Goal: Information Seeking & Learning: Compare options

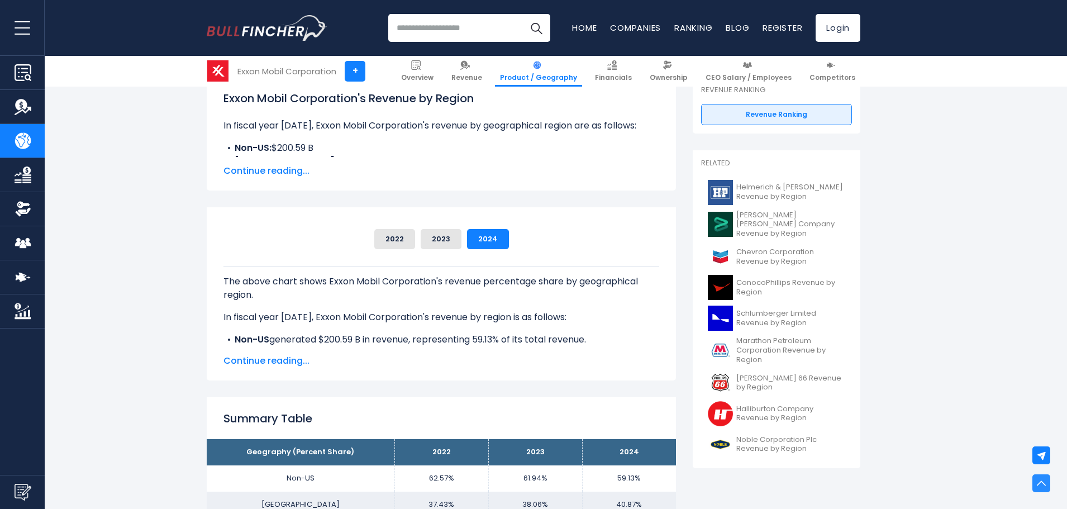
scroll to position [168, 0]
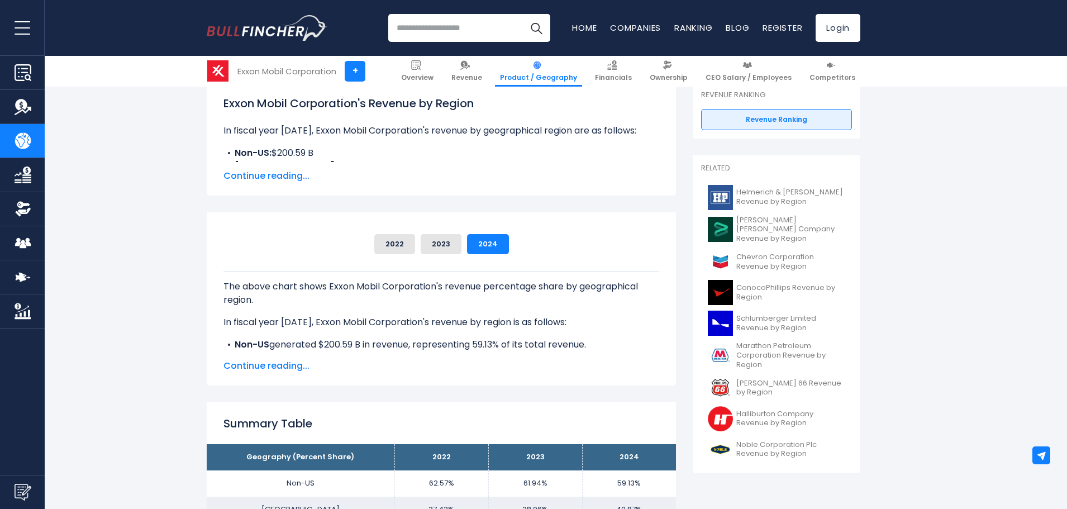
click at [288, 174] on span "Continue reading..." at bounding box center [441, 175] width 436 height 13
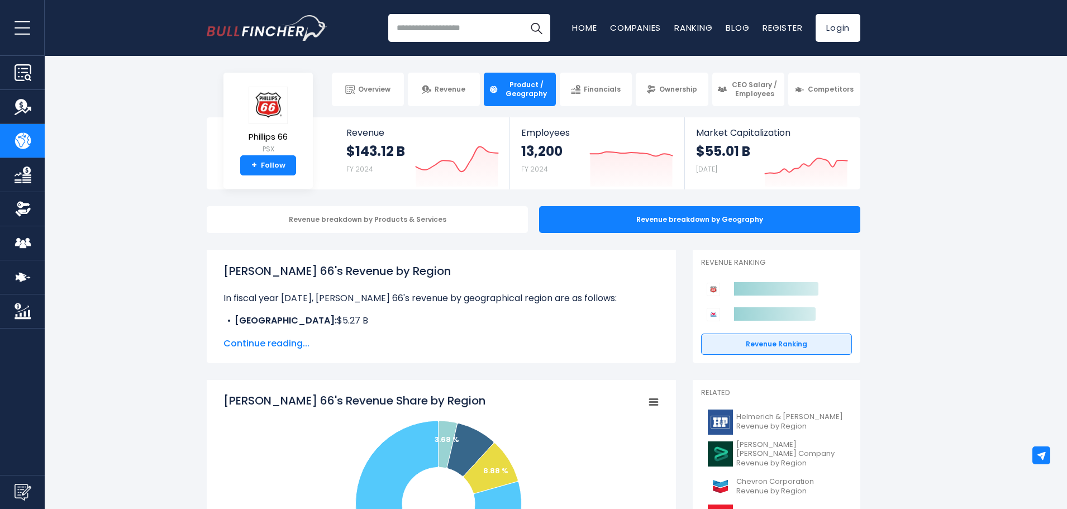
click at [282, 337] on span "Continue reading..." at bounding box center [441, 343] width 436 height 13
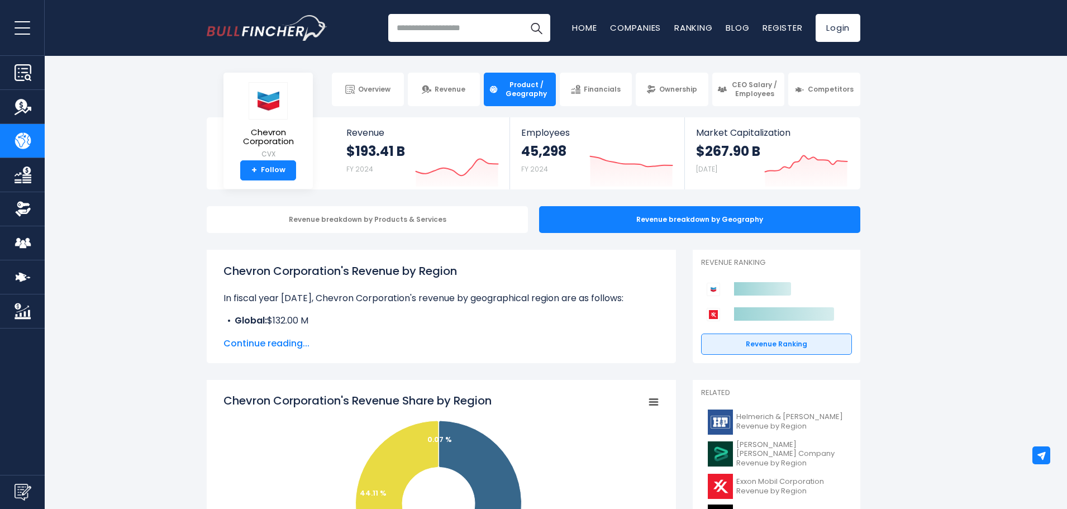
click at [283, 340] on span "Continue reading..." at bounding box center [441, 343] width 436 height 13
